Goal: Task Accomplishment & Management: Manage account settings

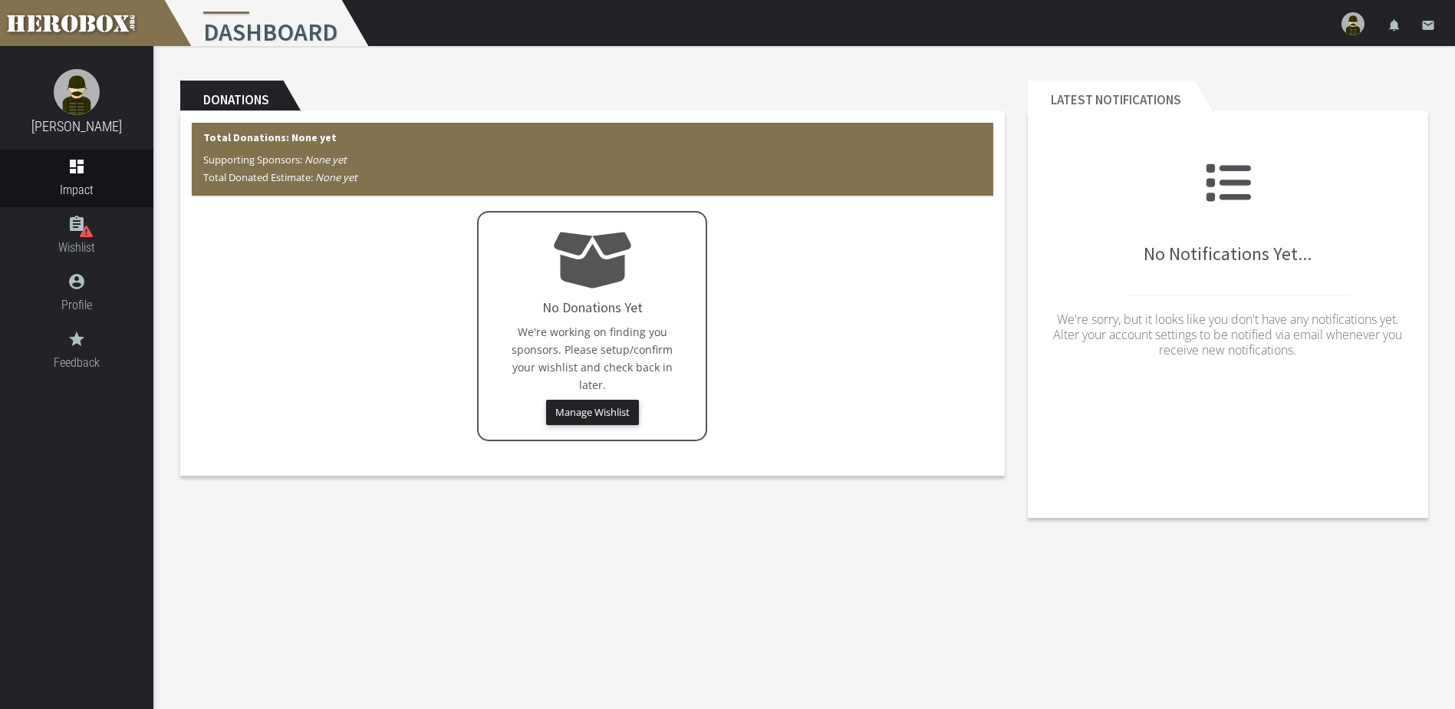
click at [79, 287] on icon "account_circle" at bounding box center [76, 281] width 153 height 18
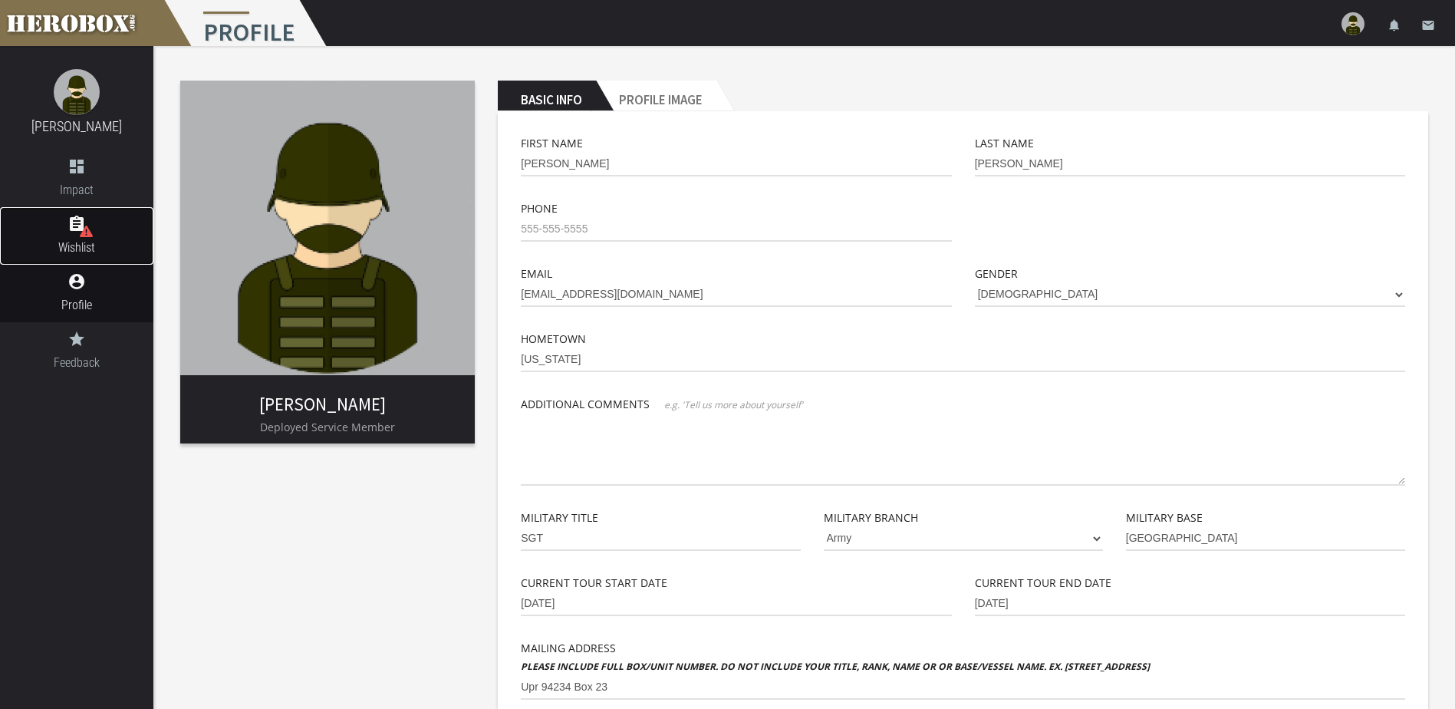
click at [67, 237] on link "assignment Wishlist" at bounding box center [76, 236] width 153 height 58
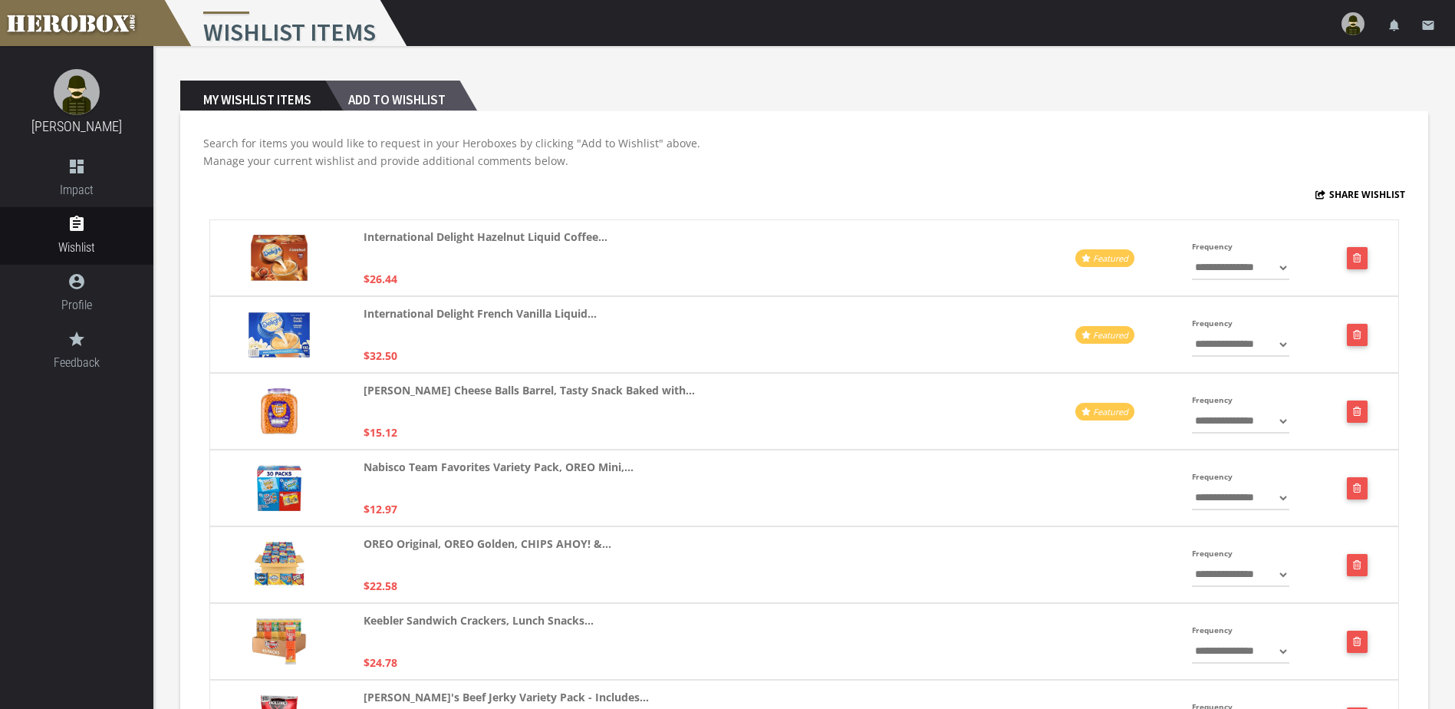
click at [383, 100] on h2 "Add to Wishlist" at bounding box center [392, 96] width 134 height 31
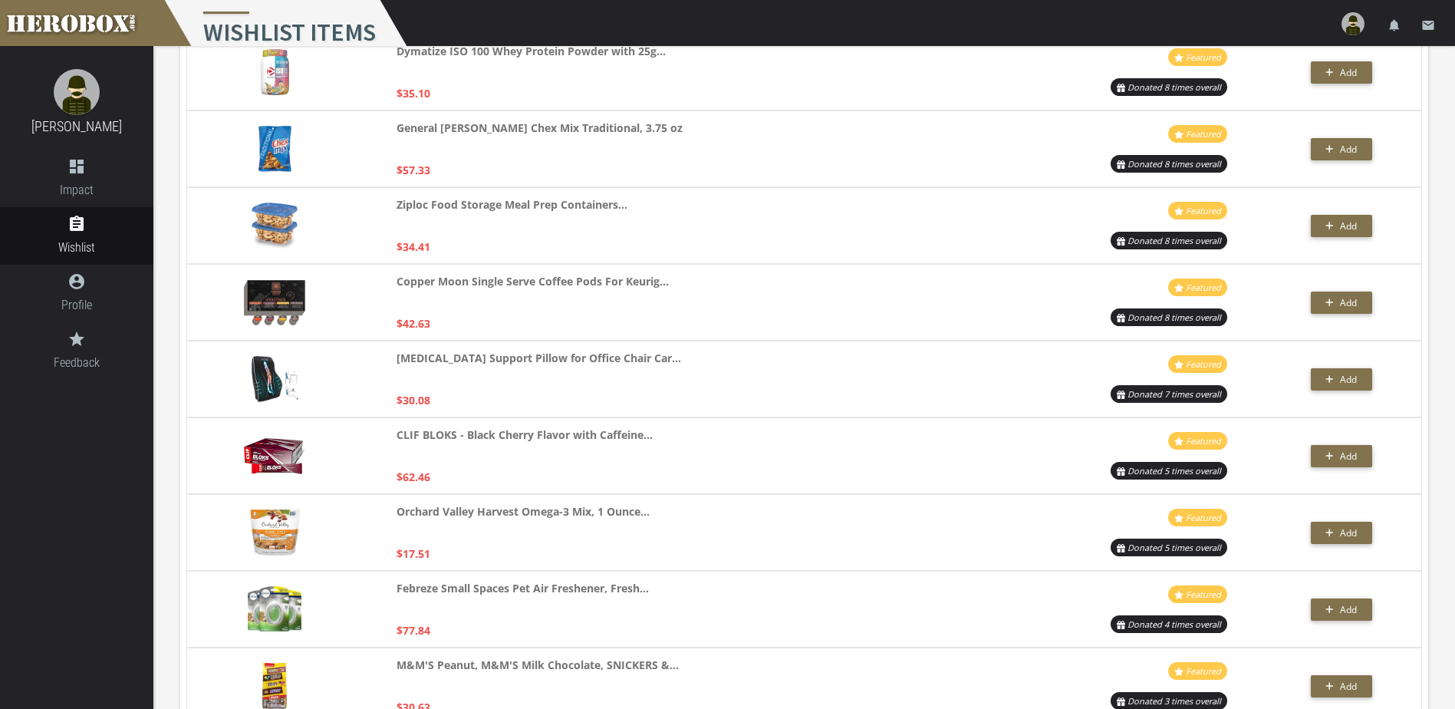
scroll to position [2377, 0]
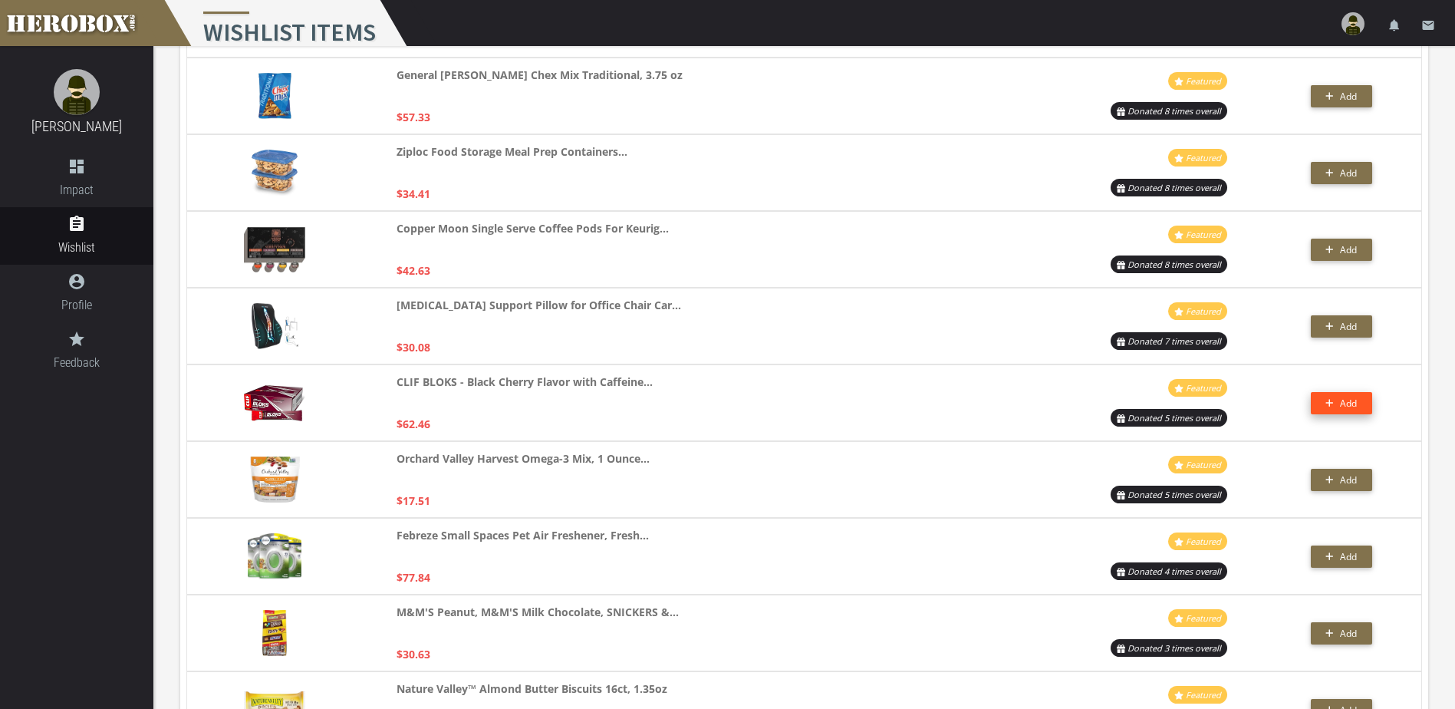
click at [1340, 399] on span "Add" at bounding box center [1348, 402] width 17 height 13
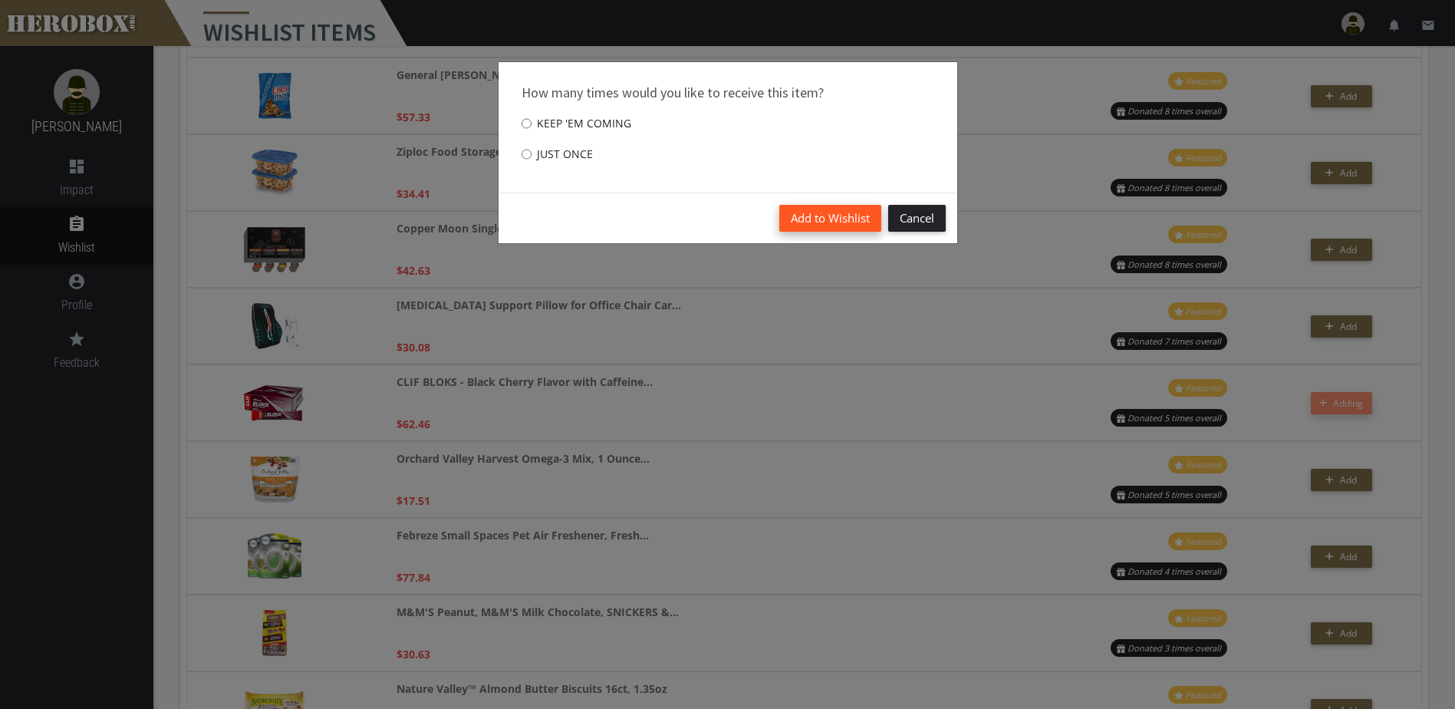
click at [857, 222] on button "Add to Wishlist" at bounding box center [830, 218] width 102 height 27
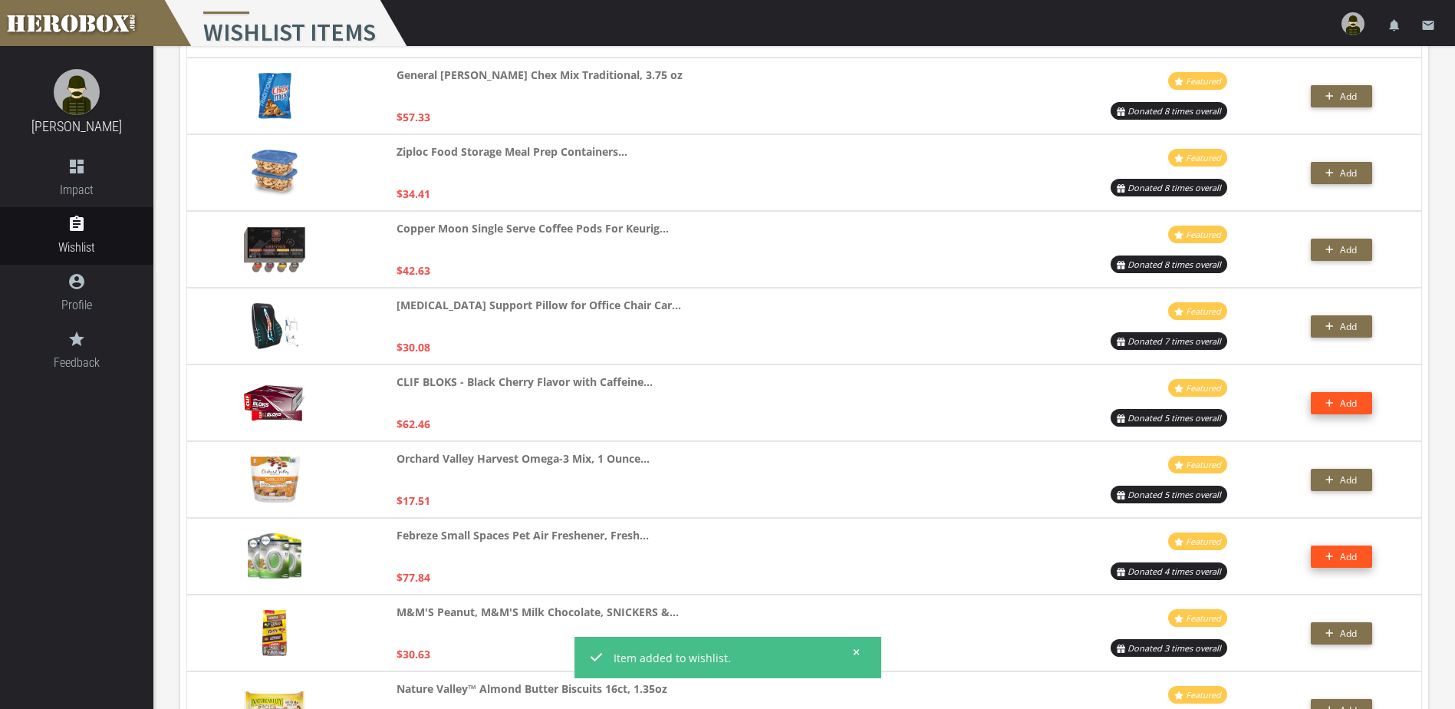
click at [1351, 557] on button "Add" at bounding box center [1341, 556] width 61 height 22
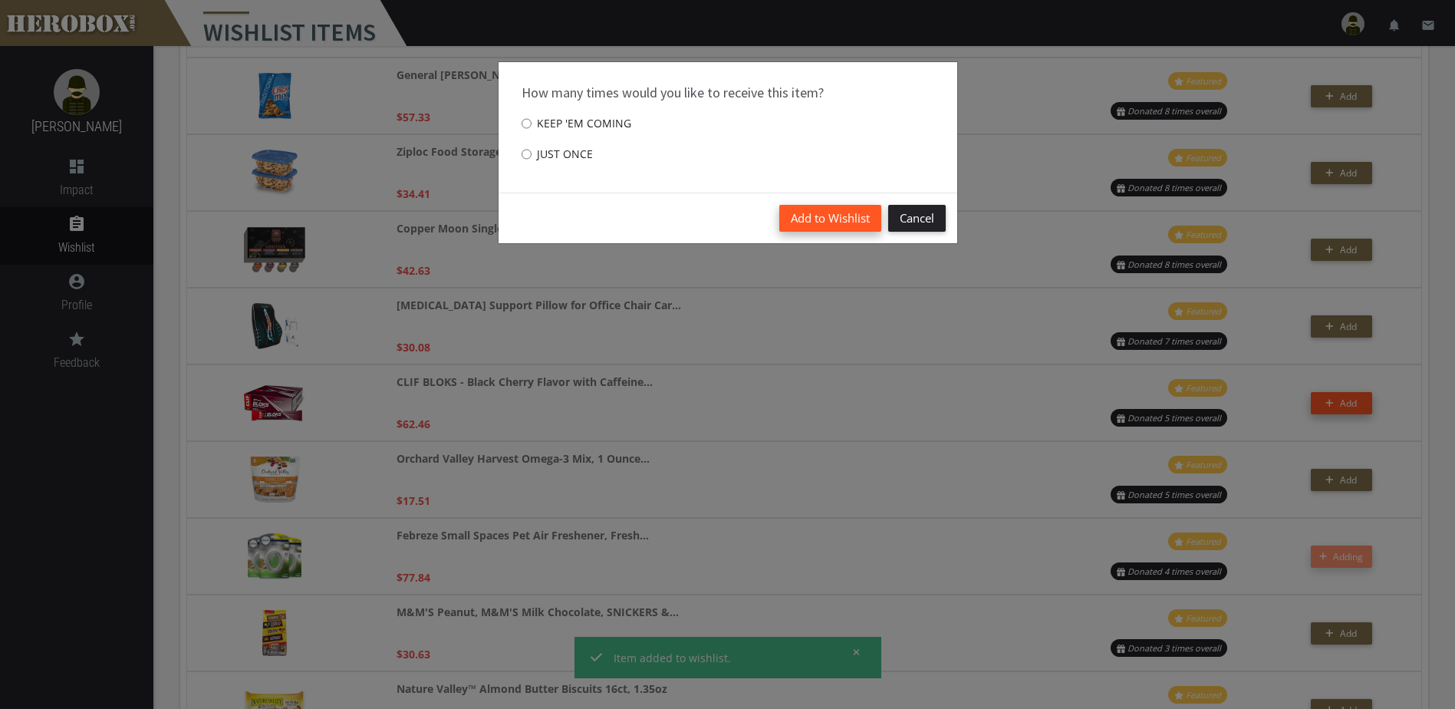
click at [821, 214] on button "Add to Wishlist" at bounding box center [830, 218] width 102 height 27
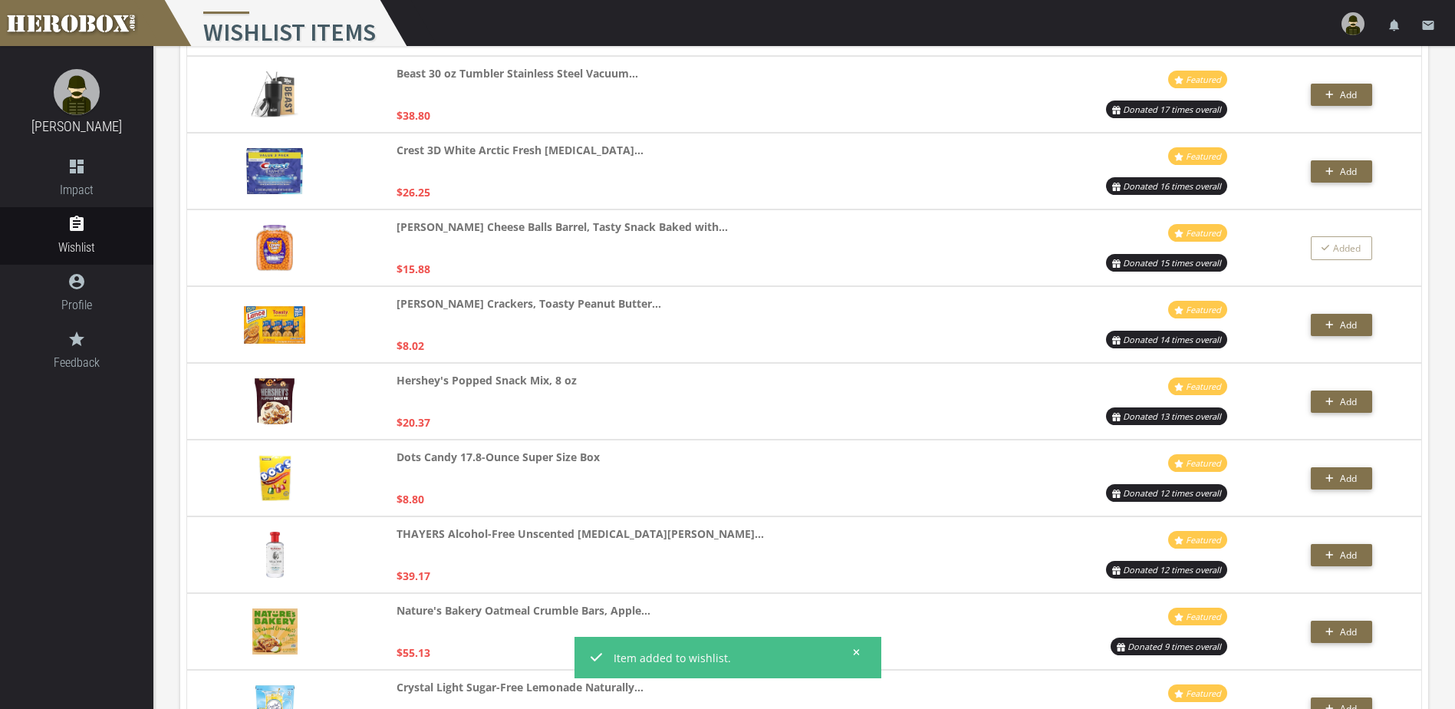
scroll to position [1228, 0]
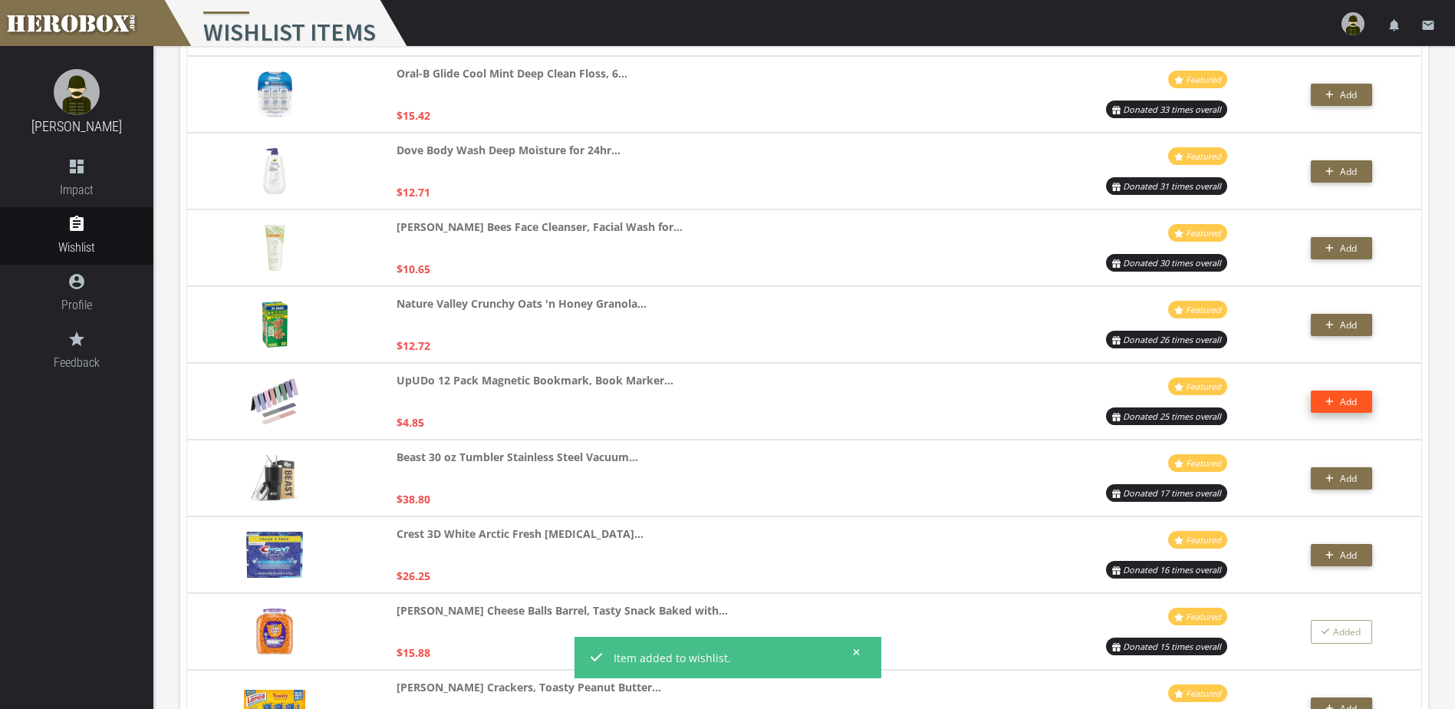
click at [1324, 394] on button "Add" at bounding box center [1341, 401] width 61 height 22
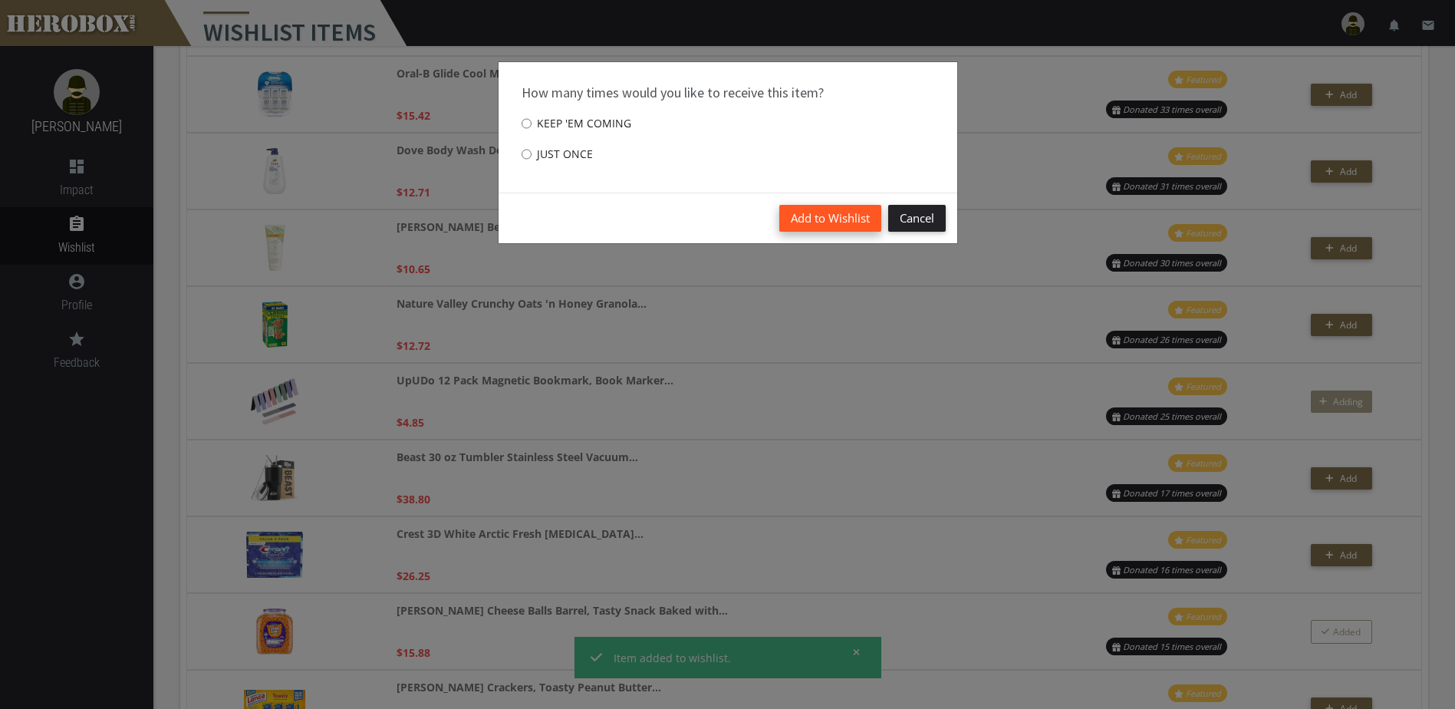
click at [856, 222] on button "Add to Wishlist" at bounding box center [830, 218] width 102 height 27
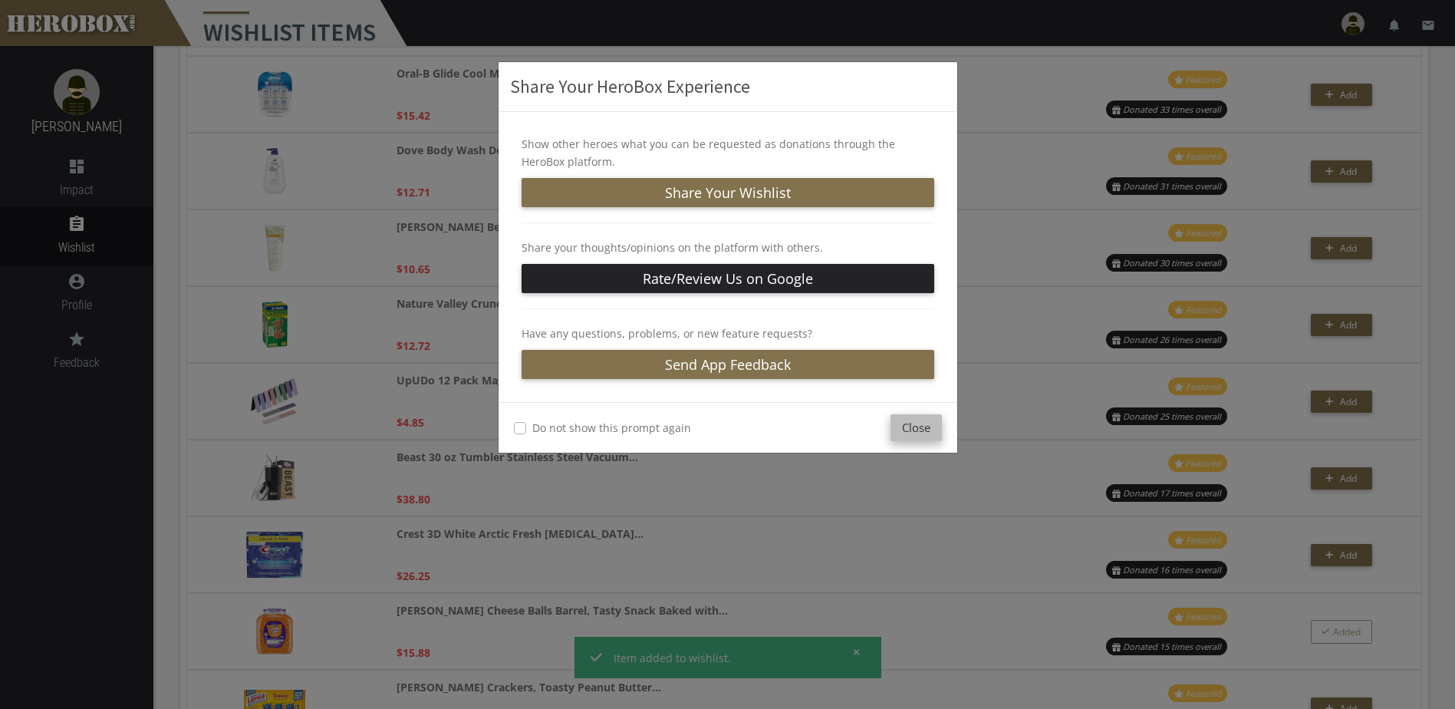
click at [903, 422] on button "Close" at bounding box center [915, 427] width 51 height 27
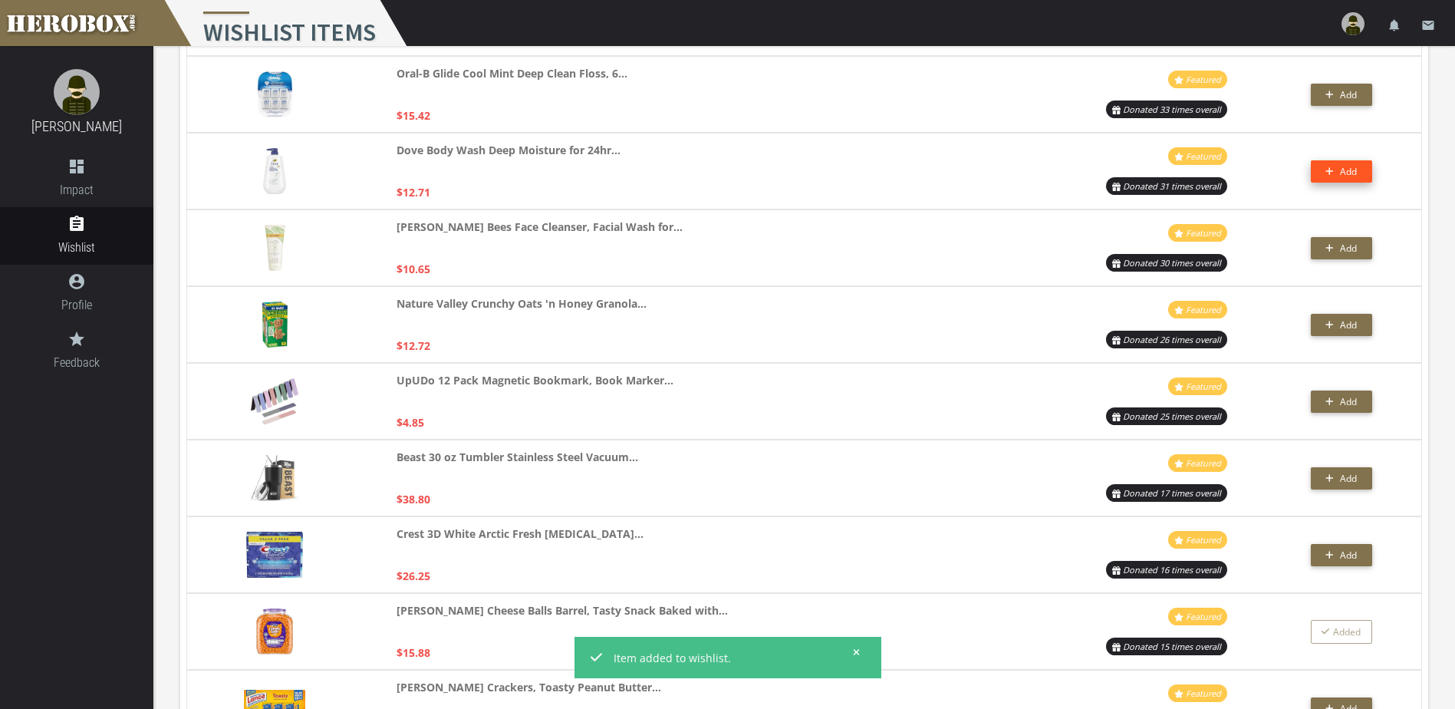
click at [1324, 168] on button "Add" at bounding box center [1341, 171] width 61 height 22
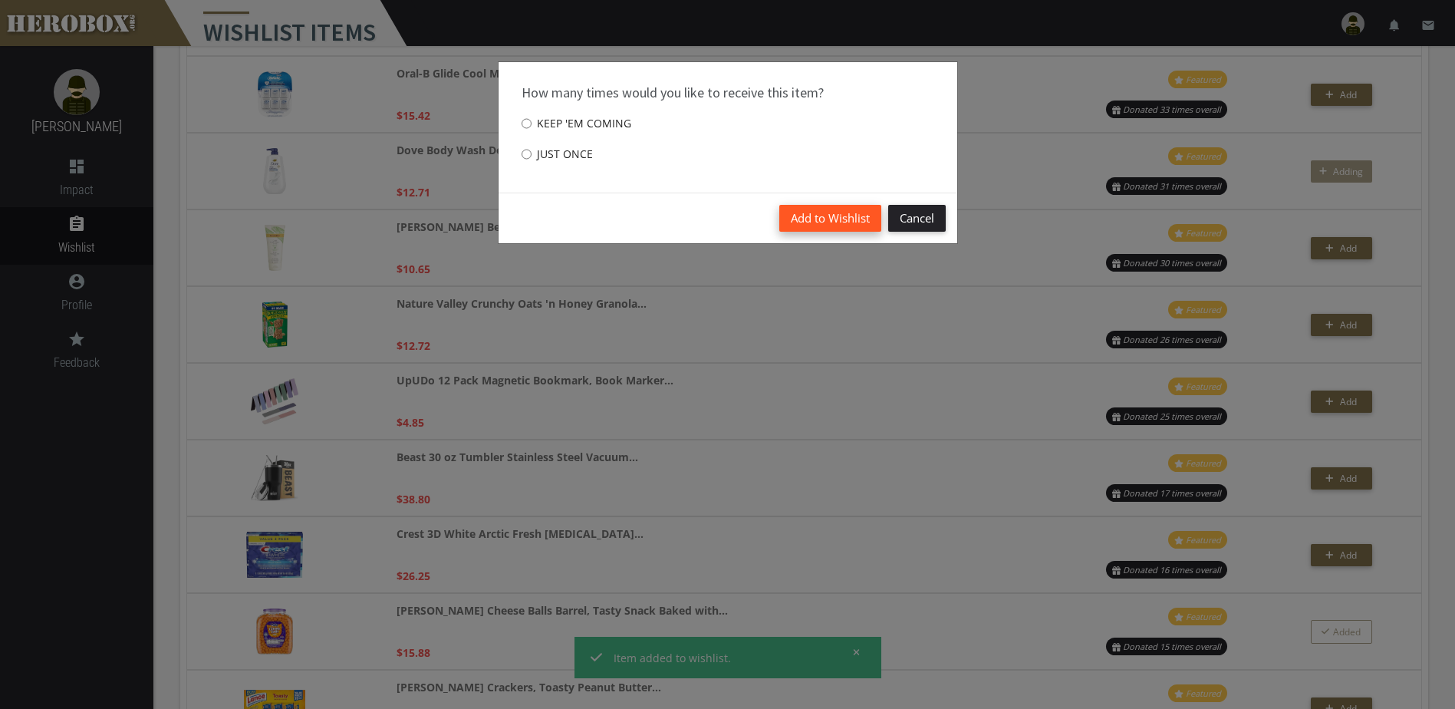
click at [815, 224] on button "Add to Wishlist" at bounding box center [830, 218] width 102 height 27
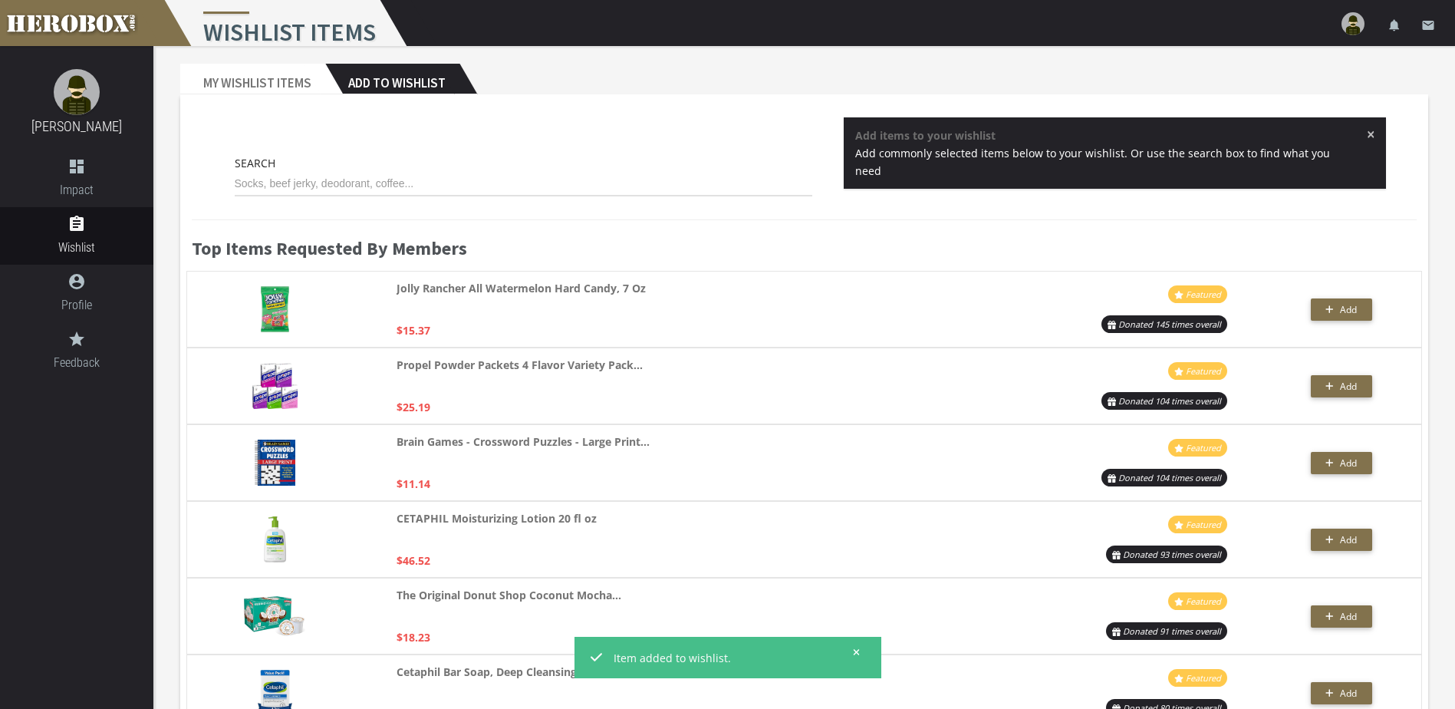
scroll to position [0, 0]
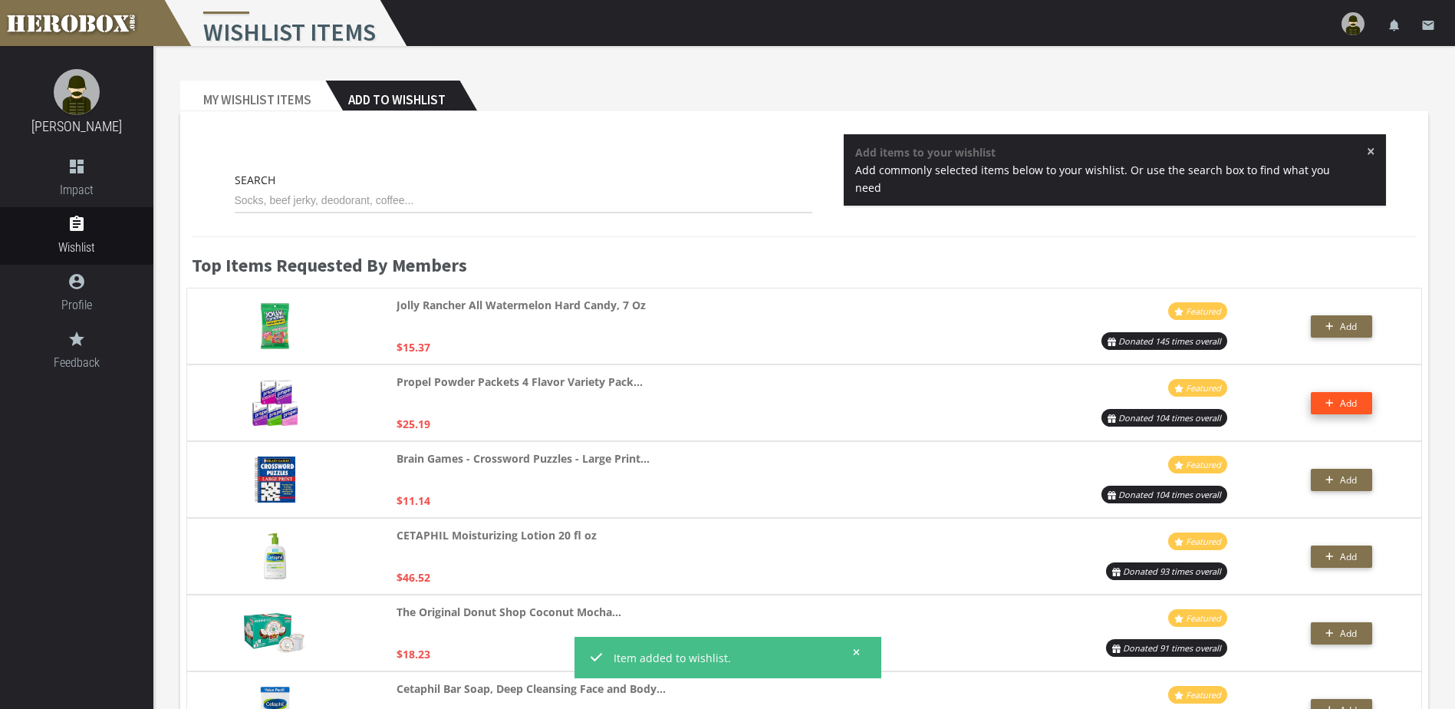
click at [1328, 396] on span "Add" at bounding box center [1340, 402] width 31 height 13
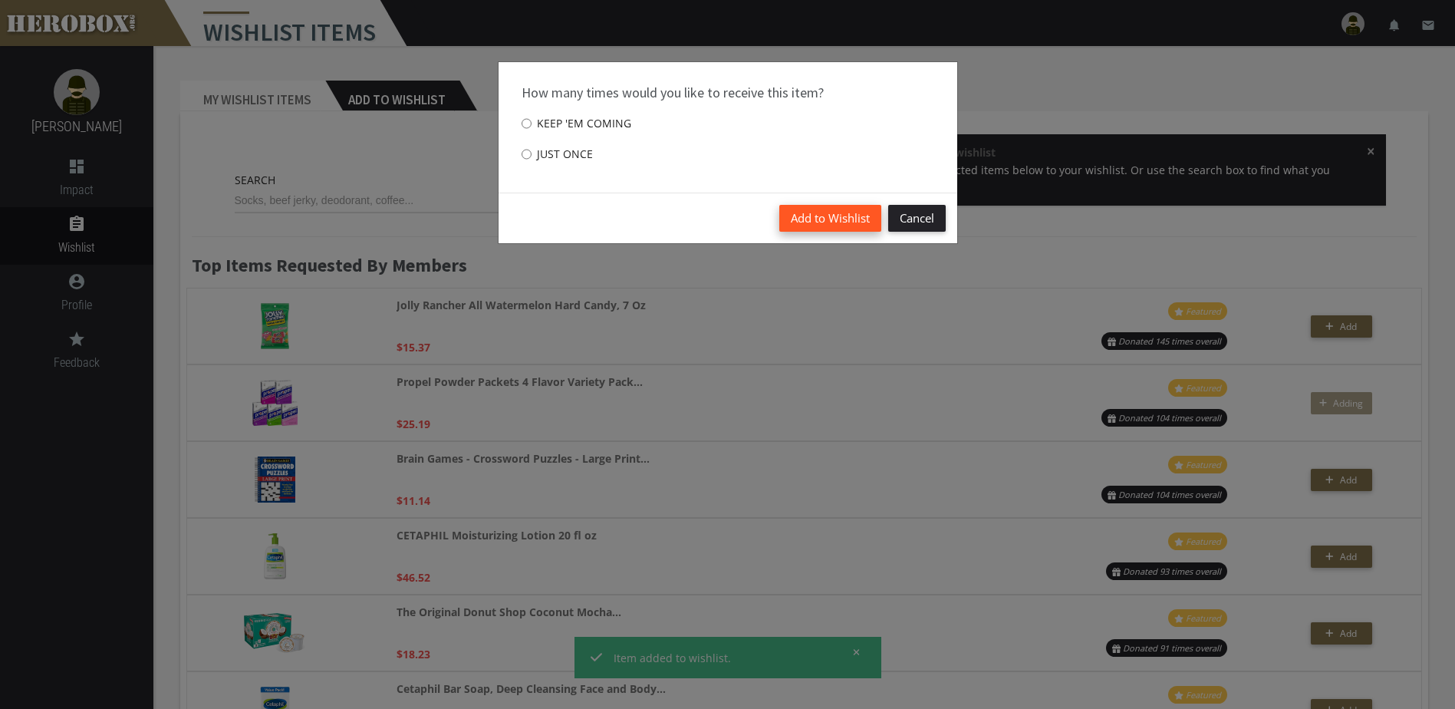
click at [836, 227] on button "Add to Wishlist" at bounding box center [830, 218] width 102 height 27
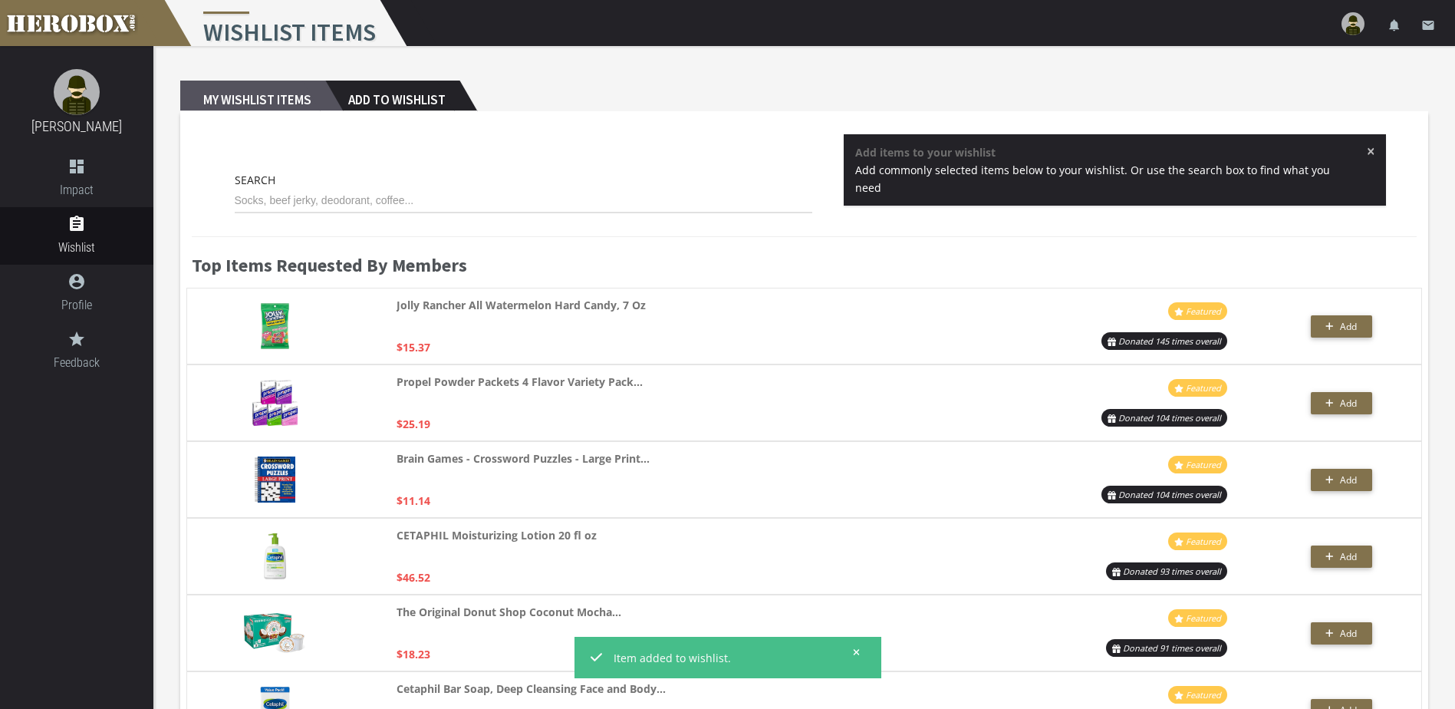
click at [284, 101] on h2 "My Wishlist Items" at bounding box center [252, 96] width 145 height 31
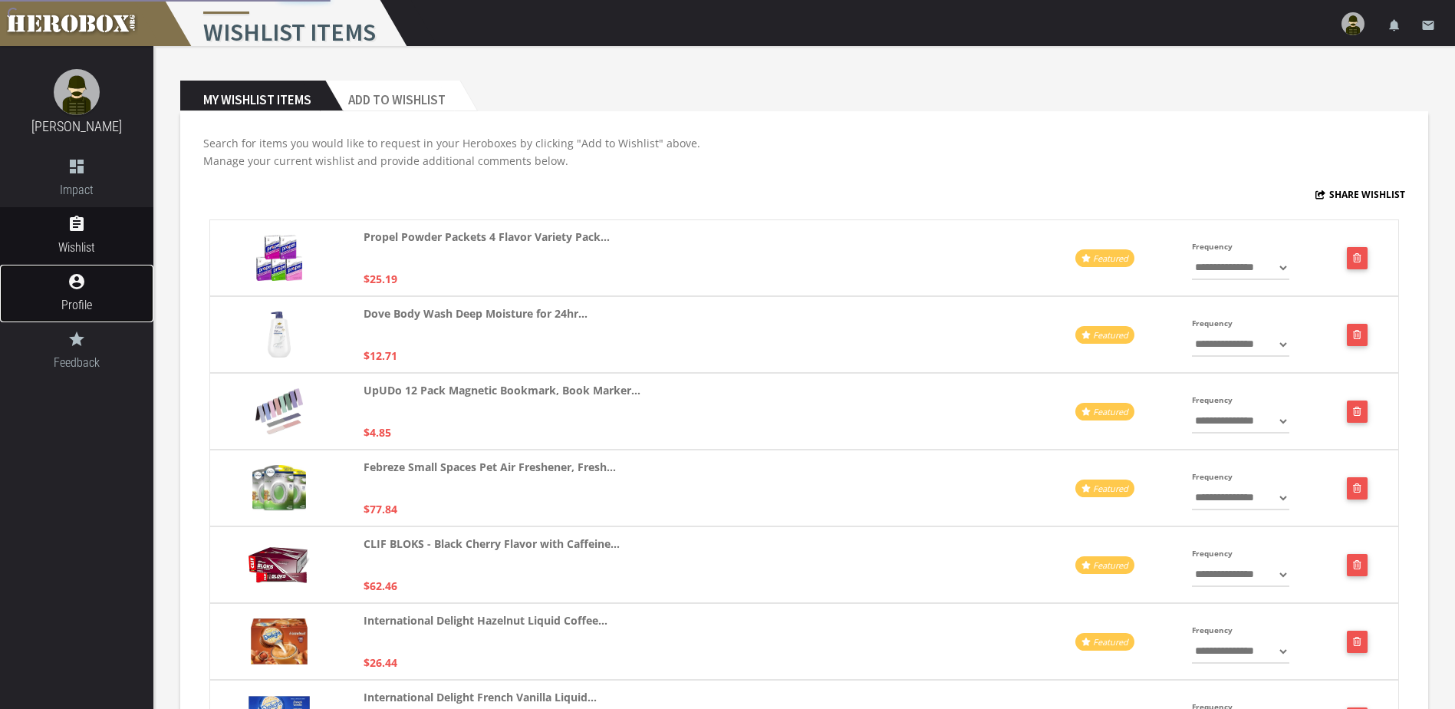
click at [97, 294] on link "account_circle Profile" at bounding box center [76, 294] width 153 height 58
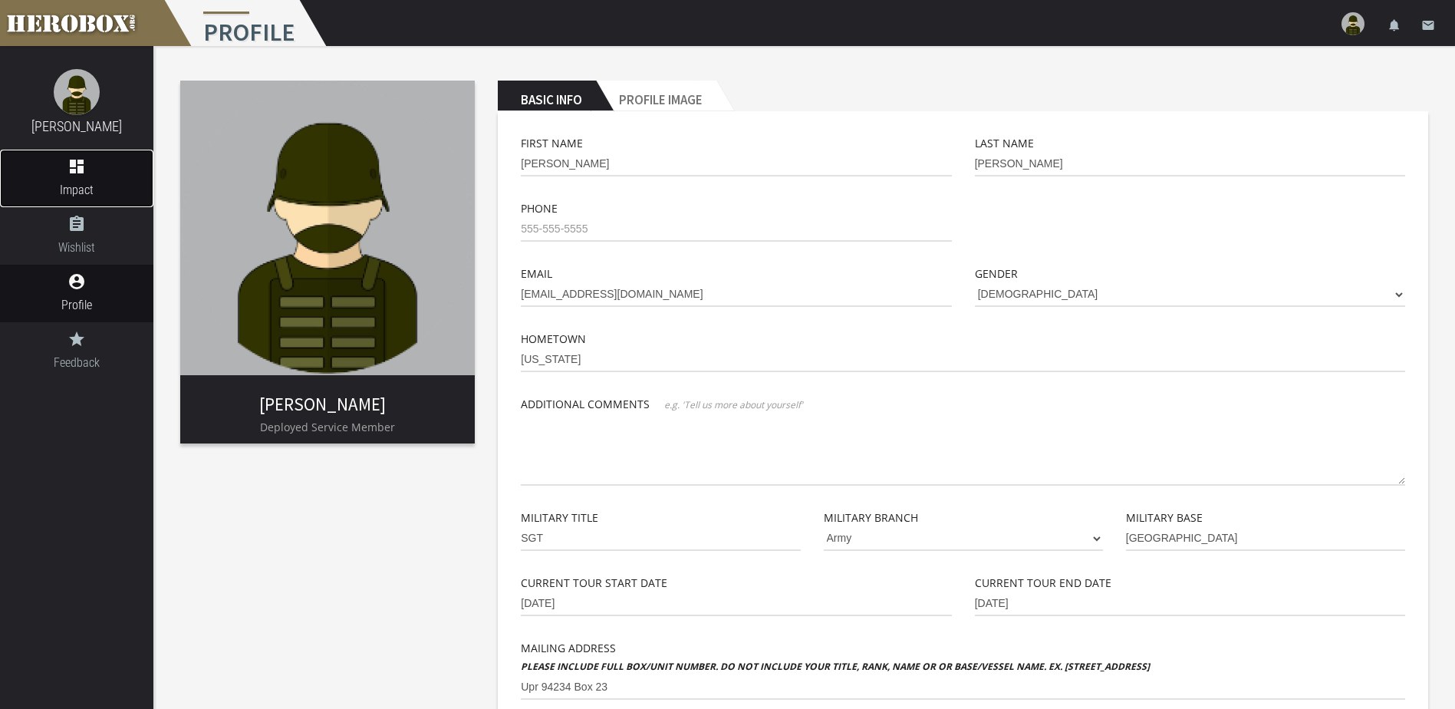
click at [78, 161] on icon "dashboard" at bounding box center [76, 166] width 153 height 18
